Goal: Task Accomplishment & Management: Manage account settings

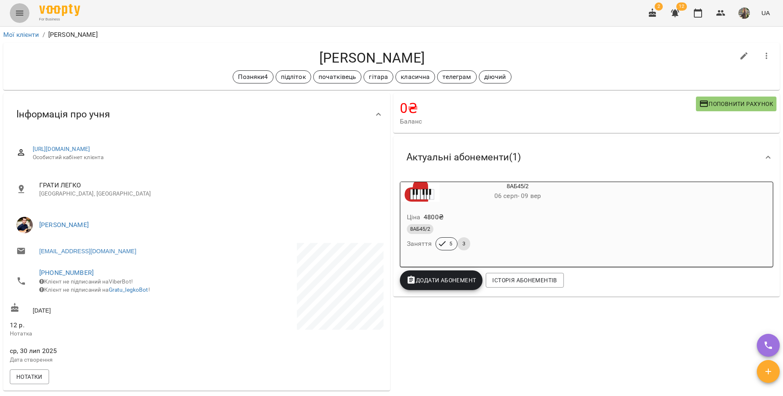
click at [17, 13] on icon "Menu" at bounding box center [19, 13] width 7 height 5
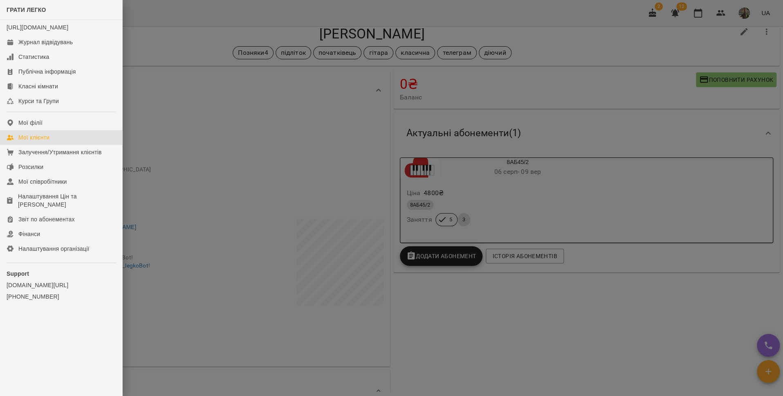
click at [80, 145] on link "Мої клієнти" at bounding box center [61, 137] width 122 height 15
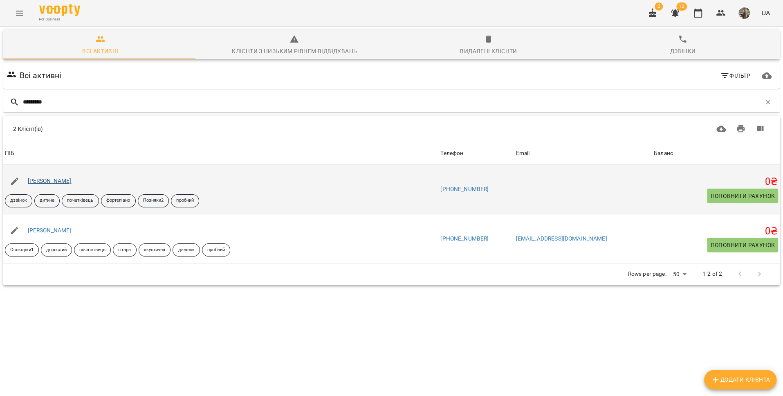
type input "*********"
click at [63, 182] on link "[PERSON_NAME]" at bounding box center [50, 181] width 44 height 7
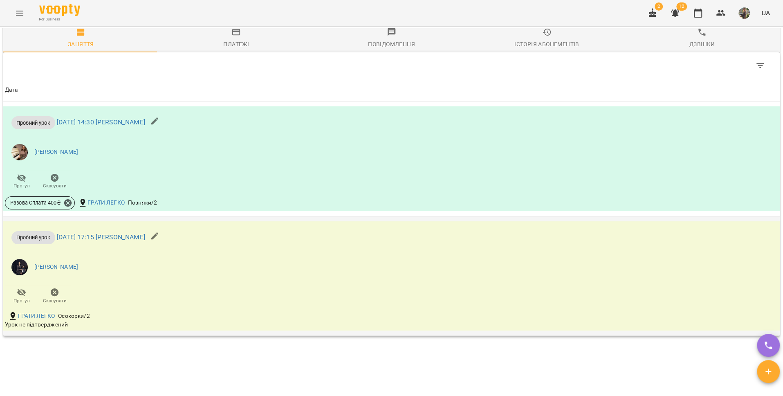
scroll to position [535, 0]
click at [22, 13] on icon "Menu" at bounding box center [19, 13] width 7 height 5
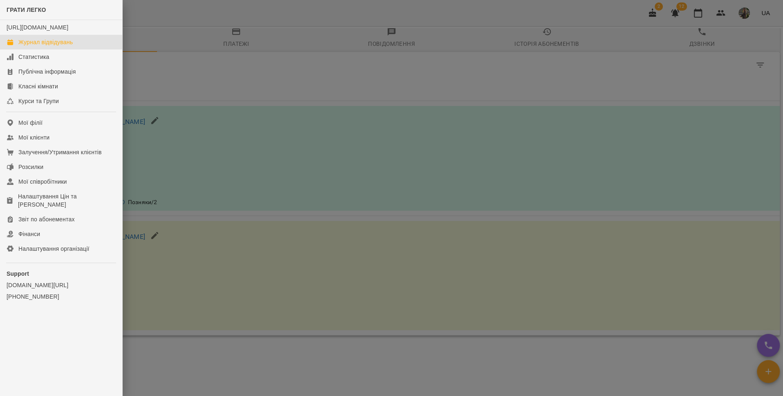
click at [42, 46] on div "Журнал відвідувань" at bounding box center [45, 42] width 54 height 8
